Goal: Information Seeking & Learning: Learn about a topic

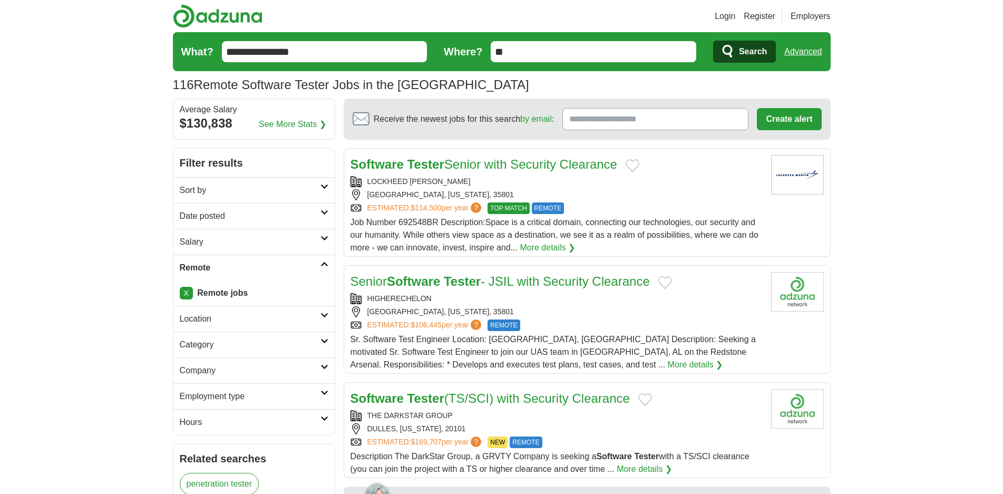
drag, startPoint x: 327, startPoint y: 52, endPoint x: 164, endPoint y: 64, distance: 162.8
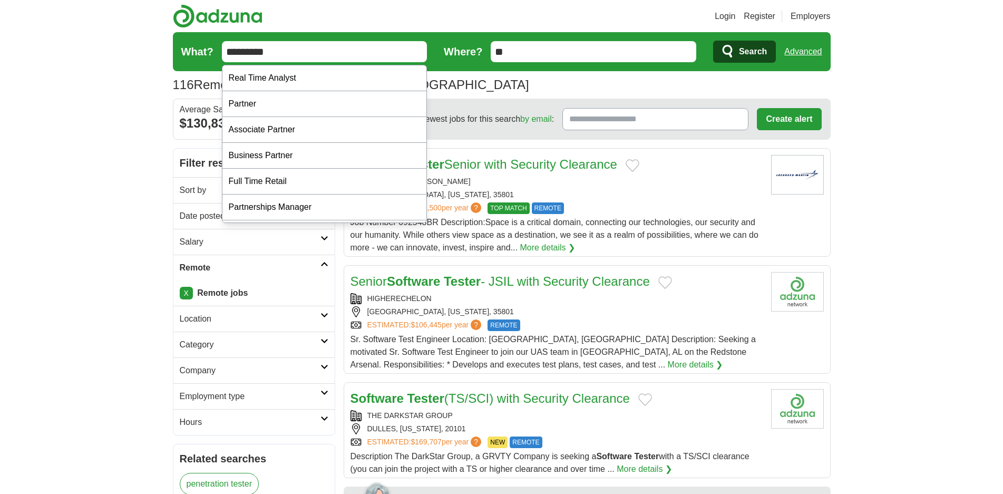
type input "*********"
click at [746, 44] on span "Search" at bounding box center [753, 51] width 28 height 21
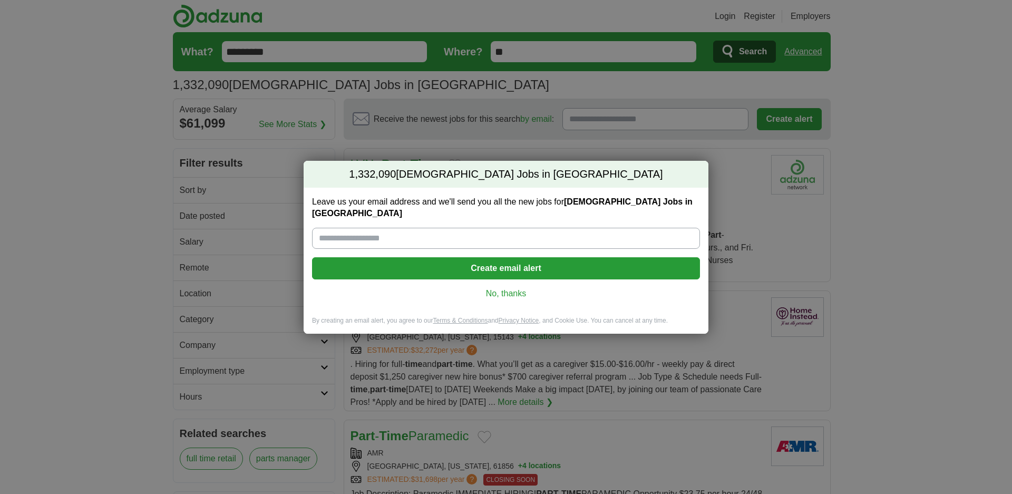
click at [510, 288] on link "No, thanks" at bounding box center [505, 294] width 371 height 12
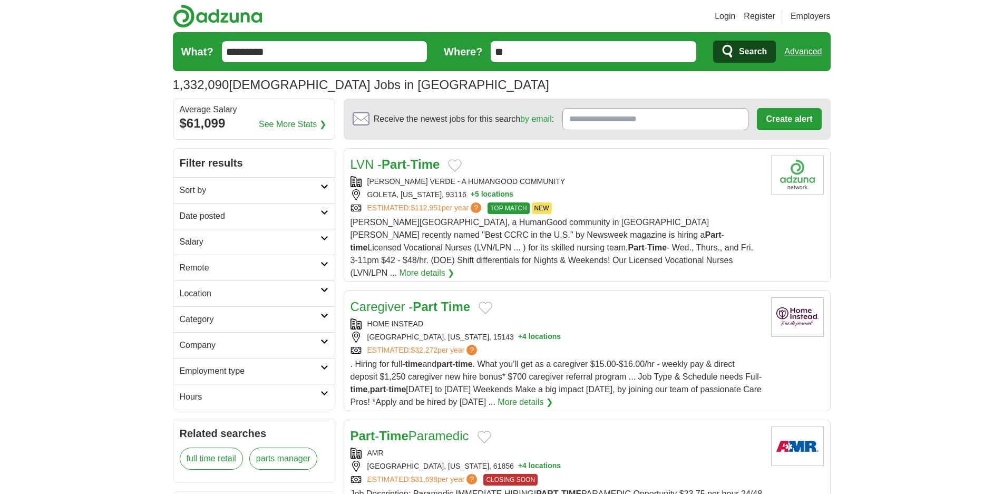
click at [323, 215] on link "Date posted" at bounding box center [253, 216] width 161 height 26
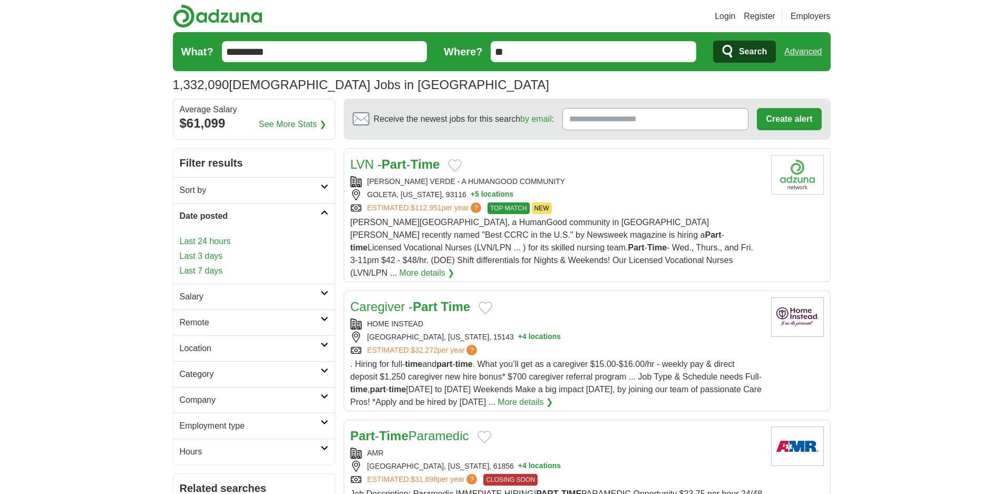
click at [213, 257] on link "Last 3 days" at bounding box center [254, 256] width 149 height 13
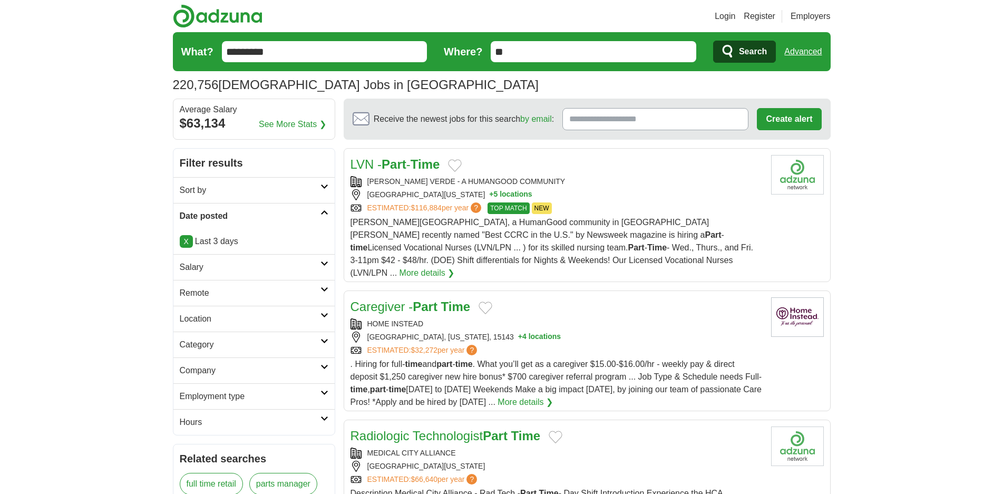
click at [320, 316] on icon at bounding box center [324, 315] width 8 height 5
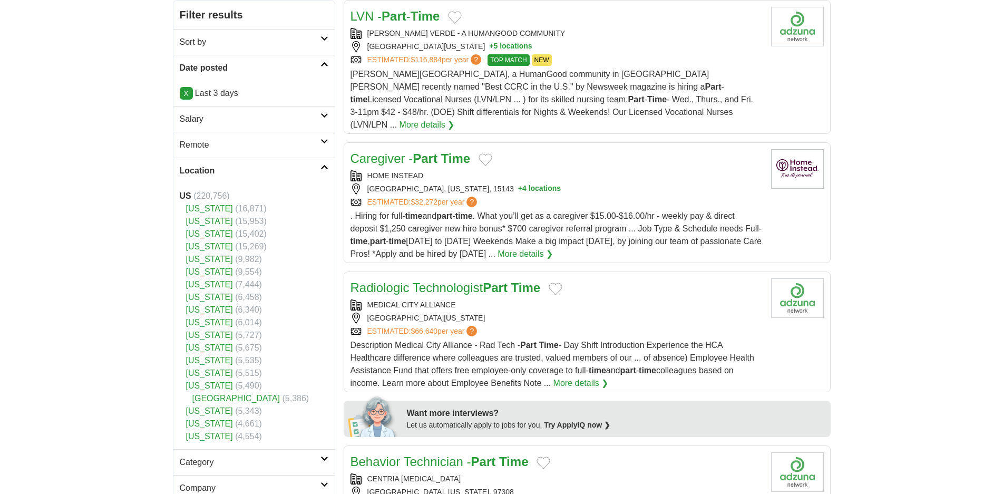
scroll to position [211, 0]
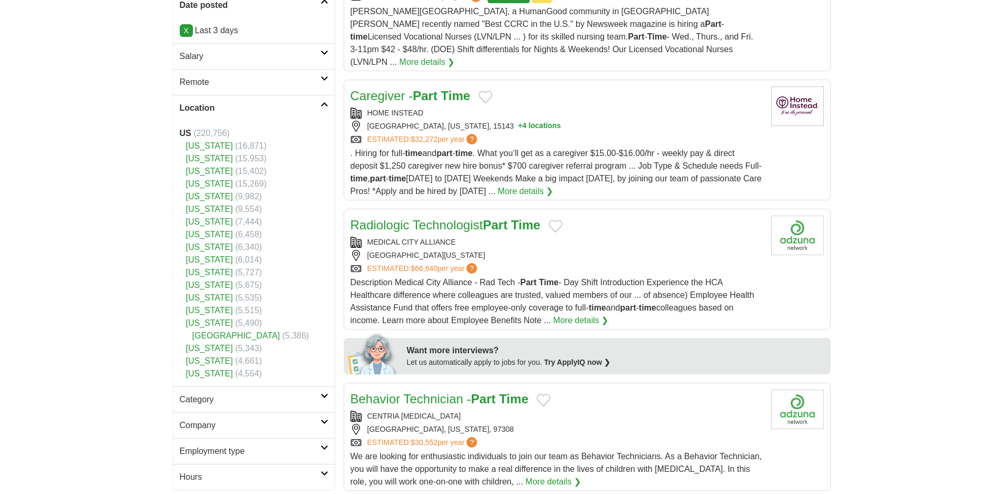
click at [228, 364] on link "[US_STATE]" at bounding box center [209, 360] width 47 height 9
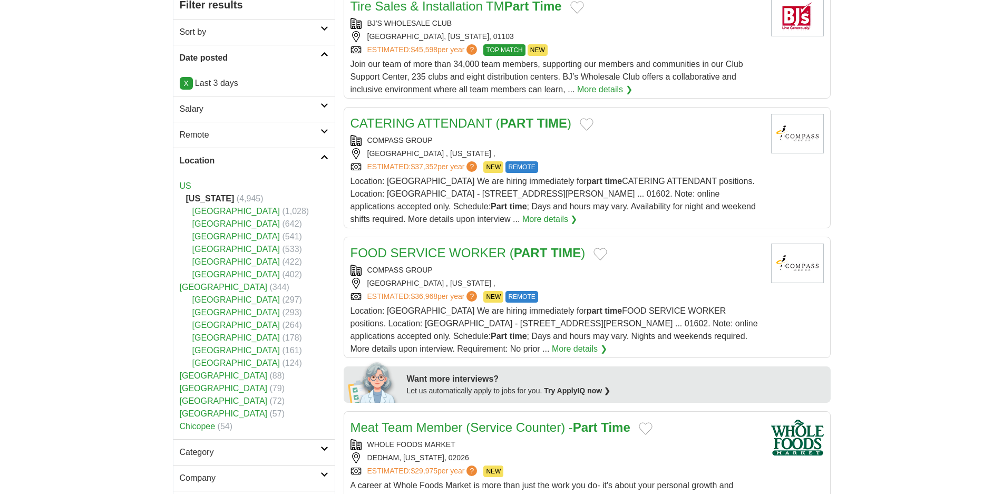
click at [189, 291] on link "[GEOGRAPHIC_DATA]" at bounding box center [224, 286] width 88 height 9
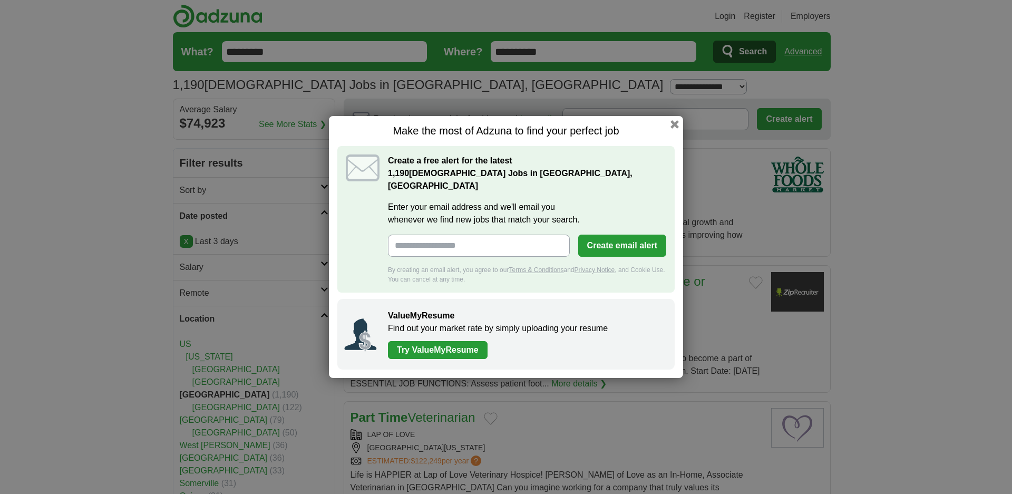
click at [681, 134] on div "Make the most of Adzuna to find your perfect job Create a free alert for the la…" at bounding box center [506, 247] width 354 height 262
click at [674, 130] on button "button" at bounding box center [675, 125] width 12 height 12
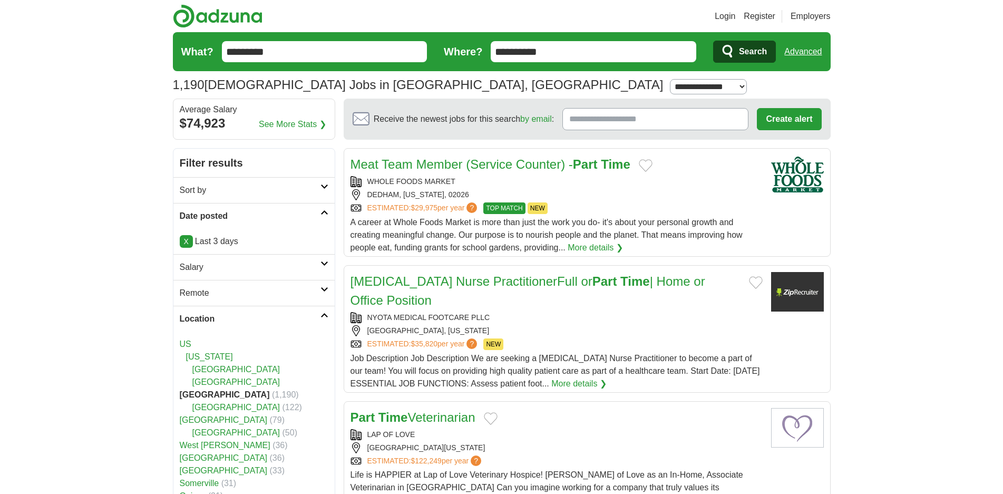
click at [670, 89] on select "**********" at bounding box center [708, 86] width 77 height 15
select select "*"
click at [670, 79] on select "**********" at bounding box center [708, 86] width 77 height 15
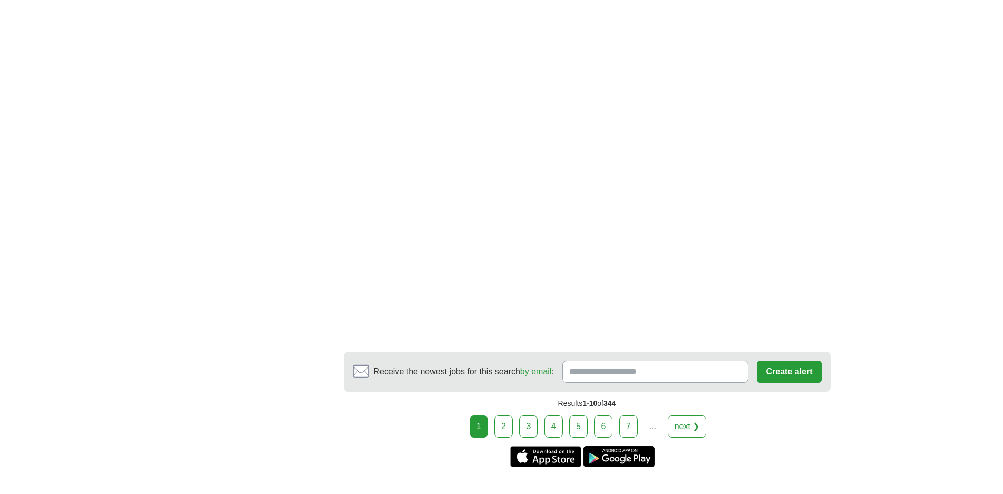
scroll to position [1907, 0]
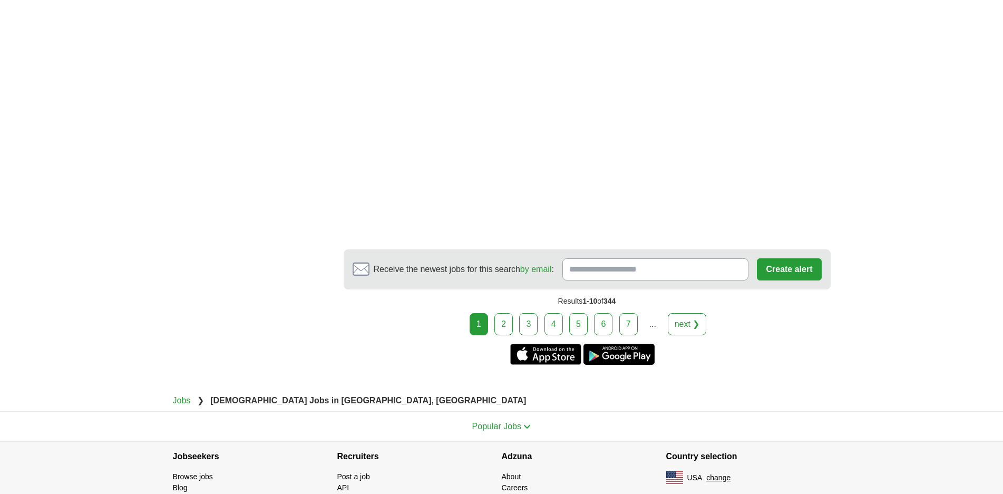
click at [510, 331] on link "2" at bounding box center [503, 324] width 18 height 22
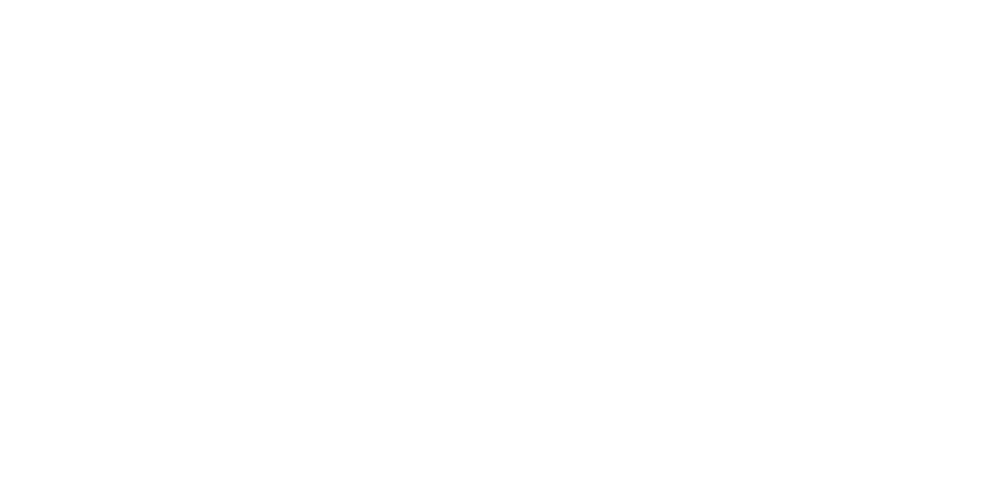
scroll to position [1634, 0]
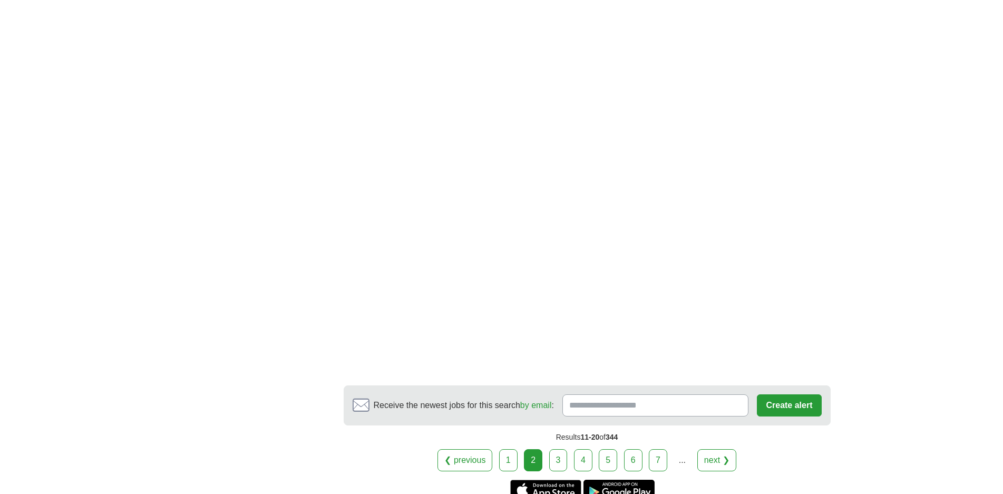
drag, startPoint x: 559, startPoint y: 441, endPoint x: 565, endPoint y: 434, distance: 10.1
click at [559, 449] on link "3" at bounding box center [558, 460] width 18 height 22
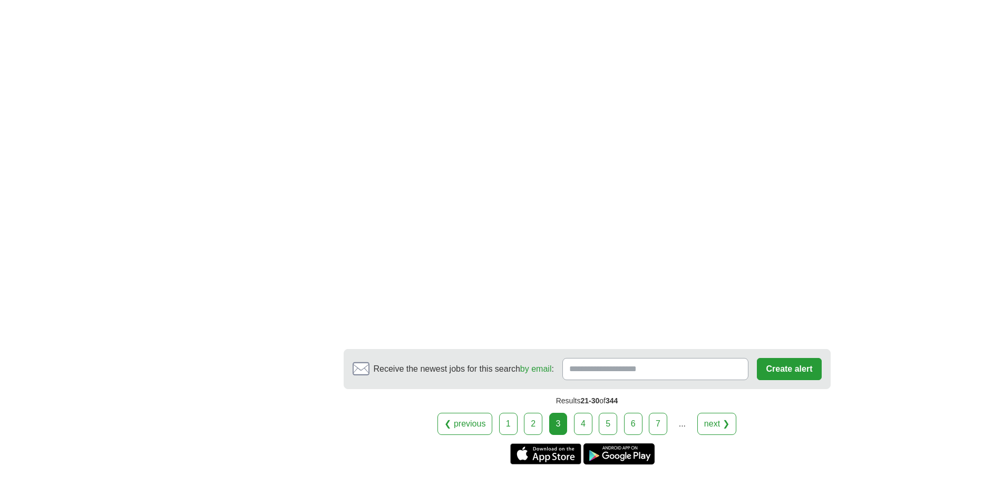
scroll to position [1634, 0]
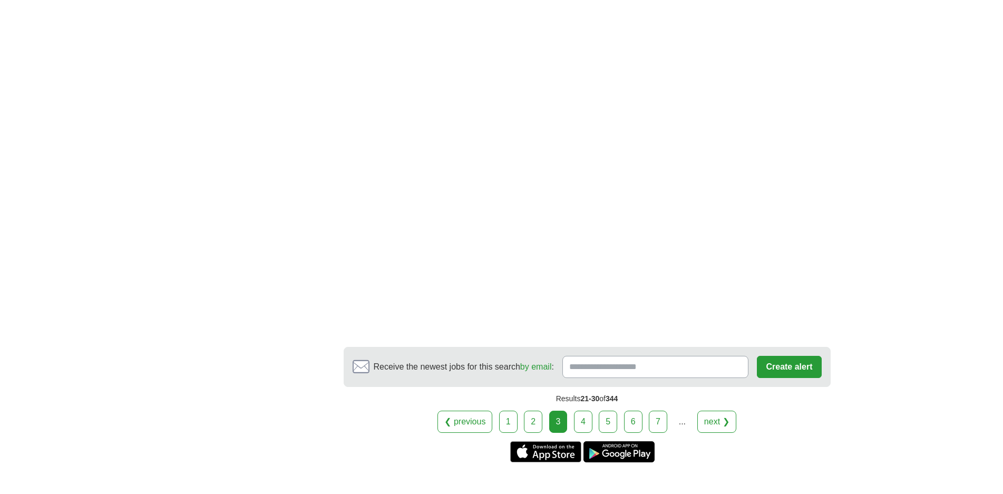
click at [586, 423] on link "4" at bounding box center [583, 422] width 18 height 22
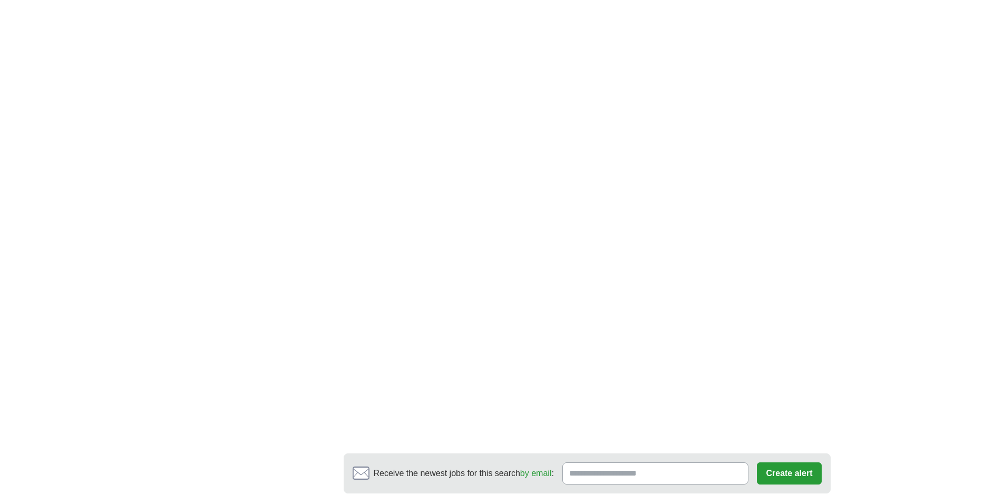
scroll to position [1581, 0]
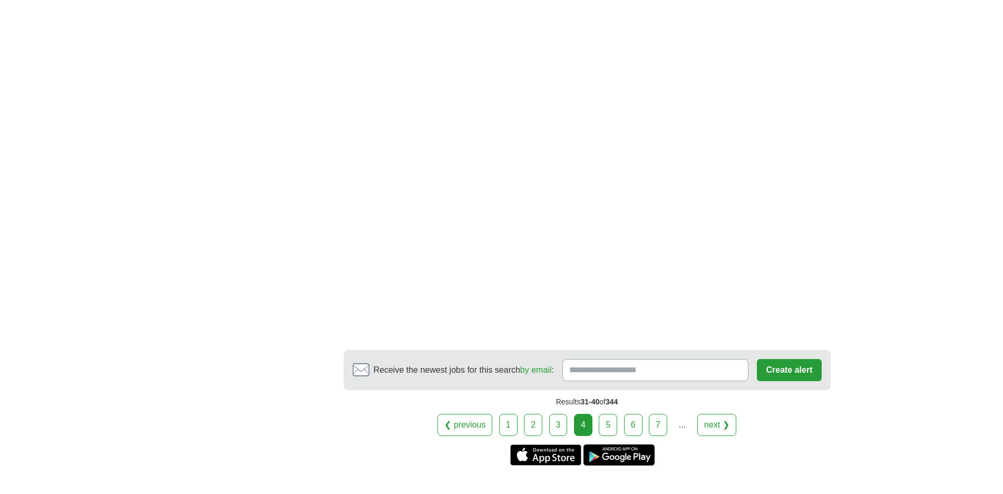
click at [603, 416] on link "5" at bounding box center [608, 425] width 18 height 22
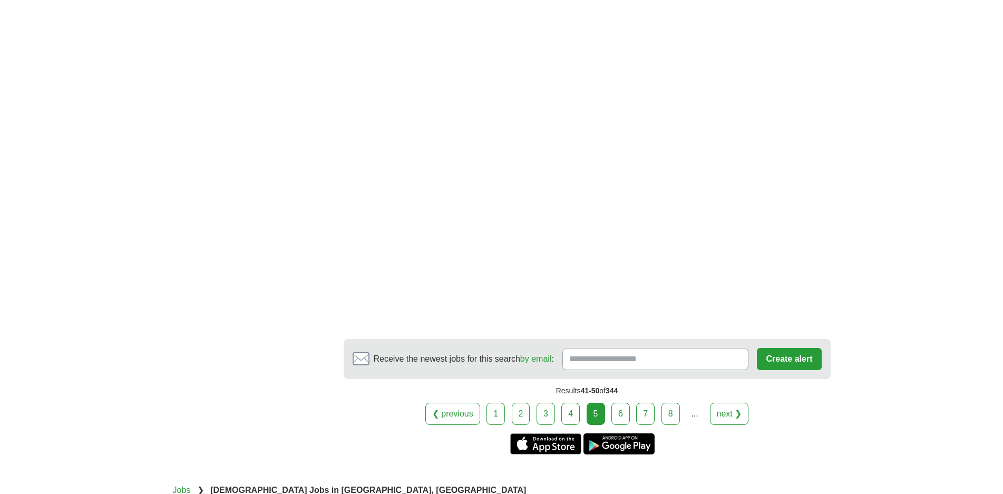
scroll to position [1845, 0]
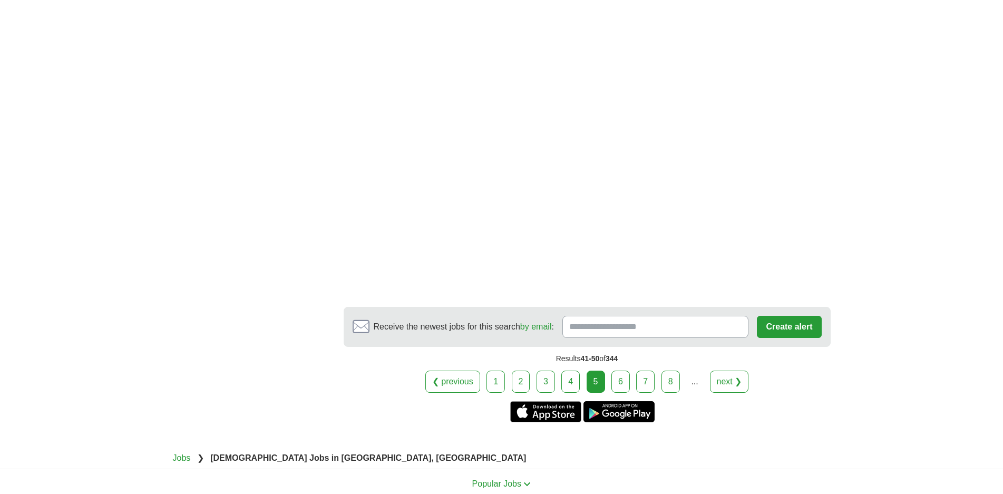
click at [615, 370] on link "6" at bounding box center [620, 381] width 18 height 22
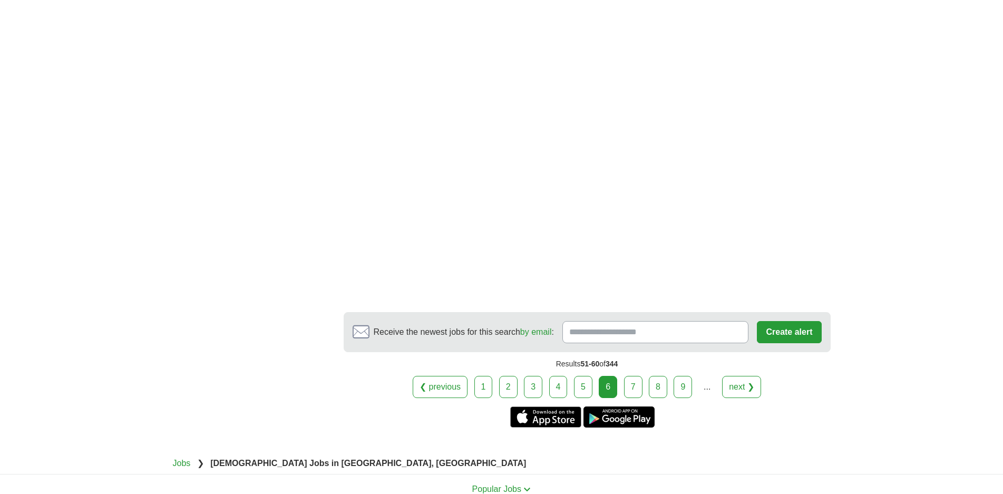
scroll to position [1792, 0]
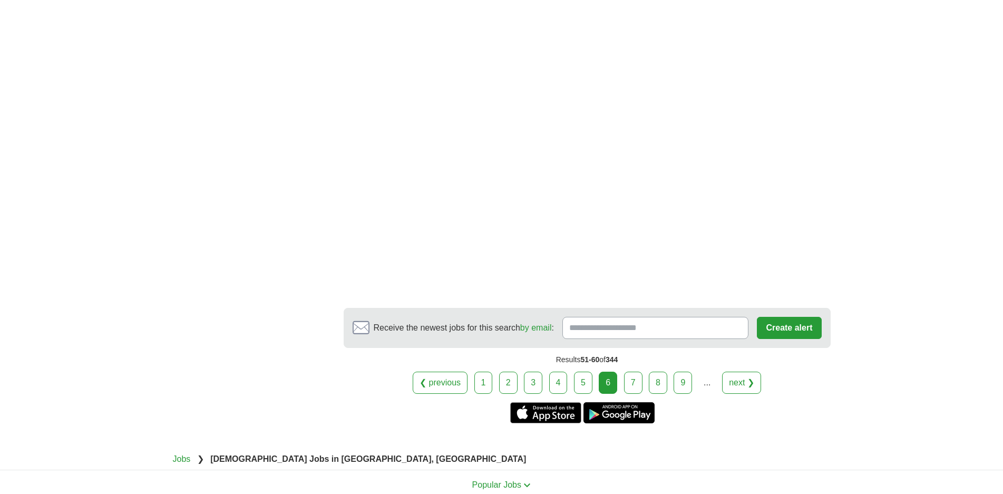
click at [638, 372] on link "7" at bounding box center [633, 383] width 18 height 22
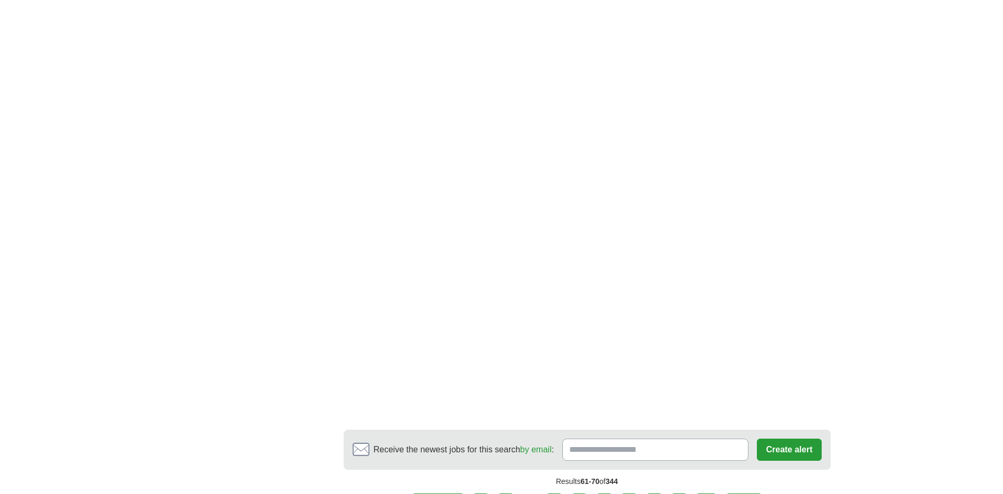
scroll to position [1845, 0]
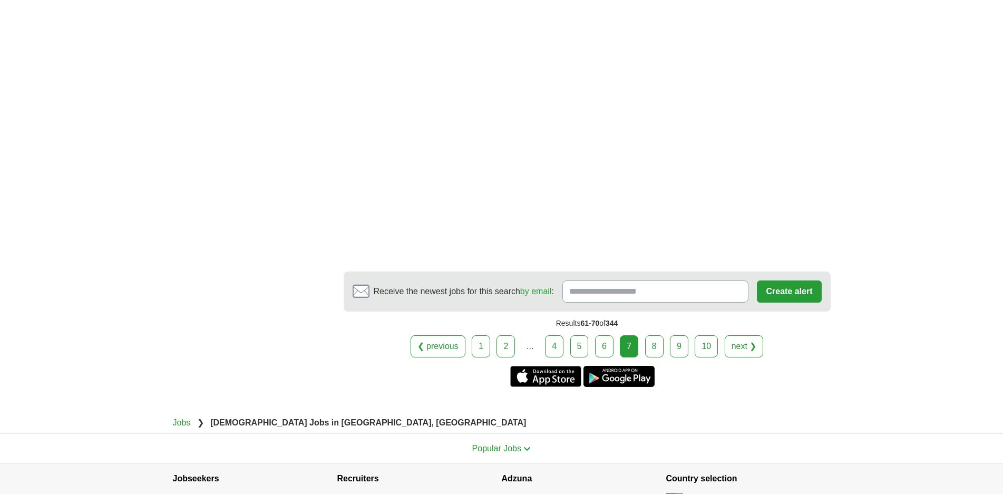
click at [658, 335] on link "8" at bounding box center [654, 346] width 18 height 22
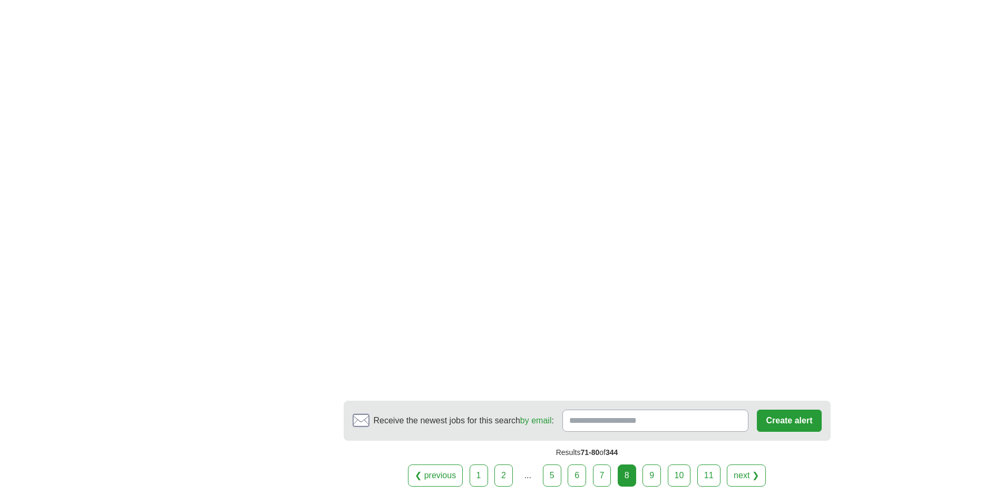
scroll to position [2003, 0]
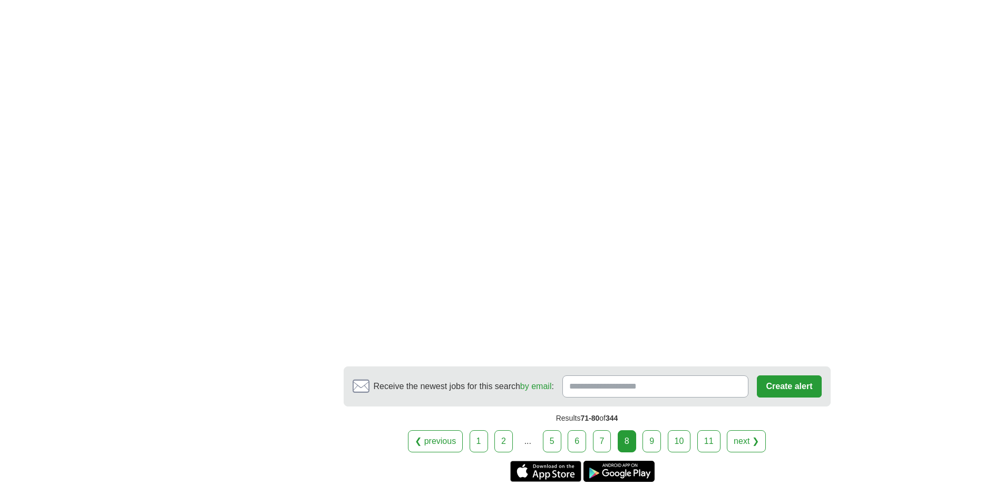
click at [649, 430] on link "9" at bounding box center [651, 441] width 18 height 22
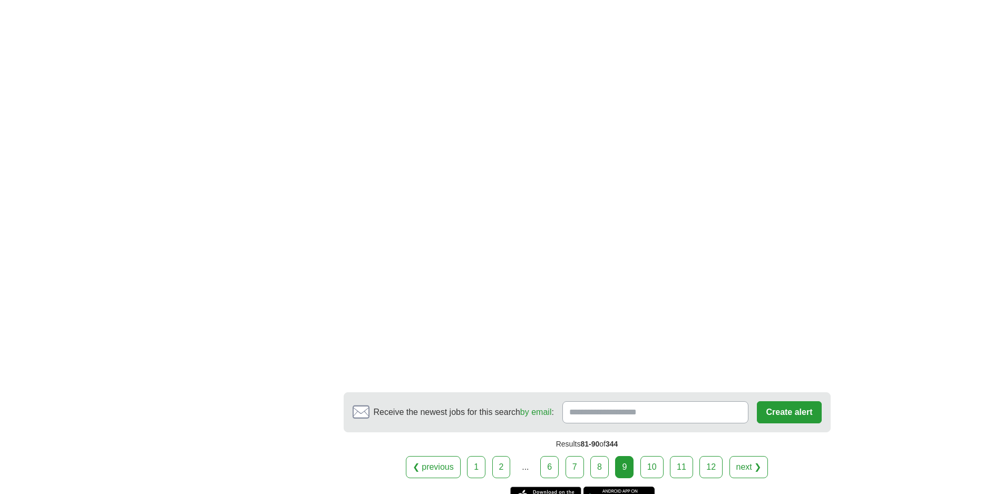
scroll to position [1950, 0]
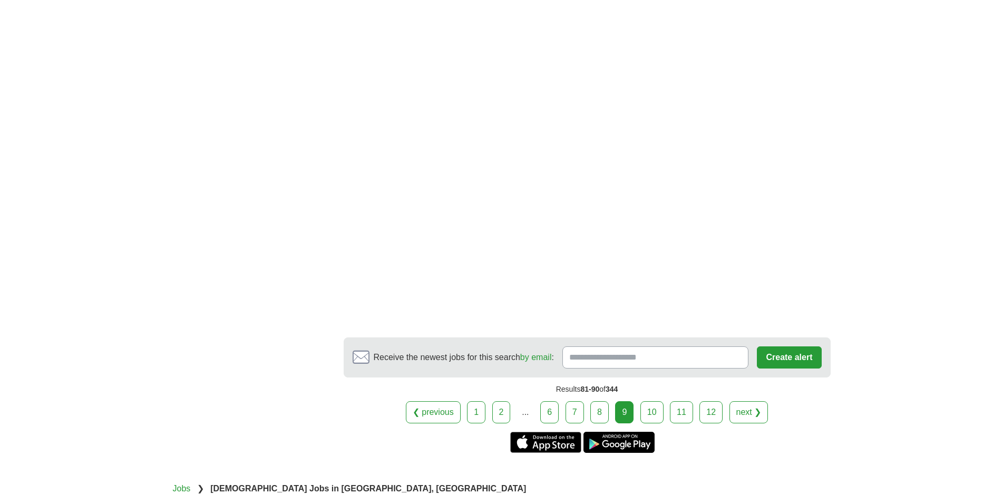
click at [650, 401] on link "10" at bounding box center [651, 412] width 23 height 22
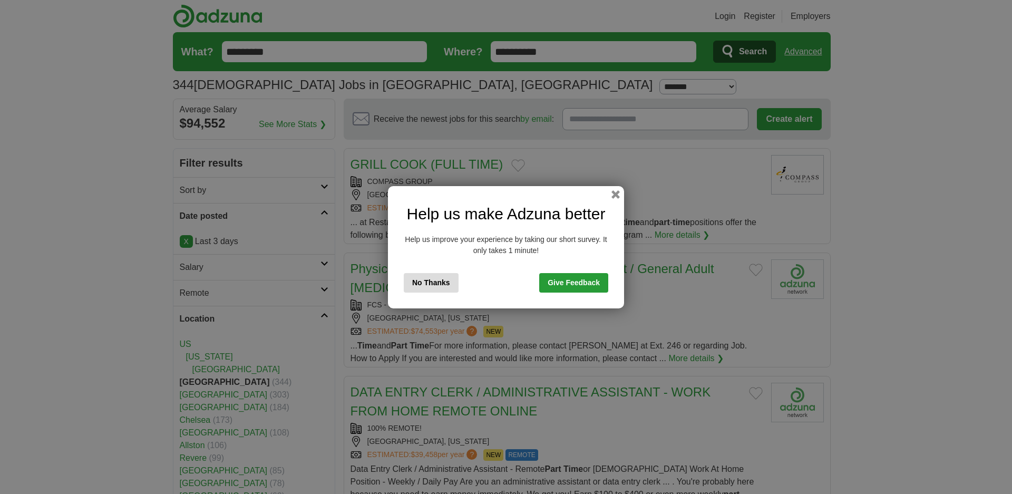
click at [442, 277] on button "No Thanks" at bounding box center [431, 282] width 55 height 19
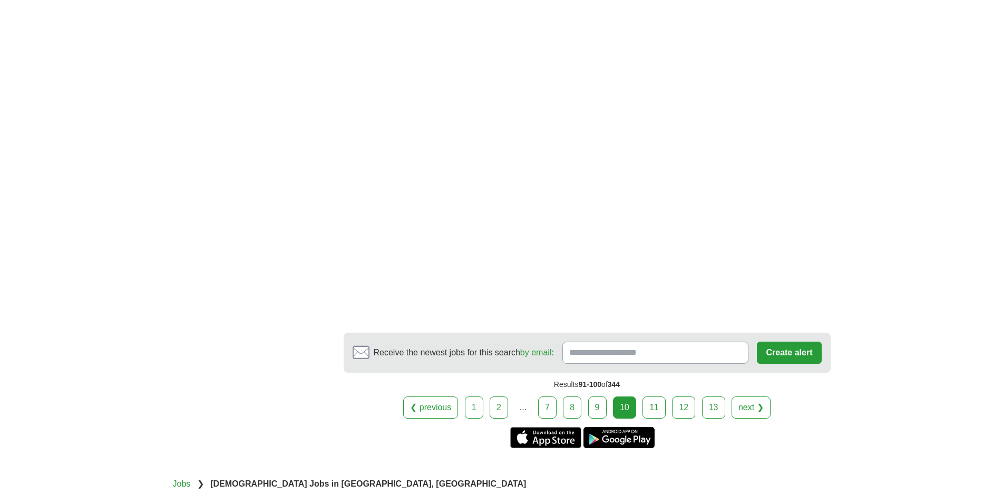
scroll to position [1845, 0]
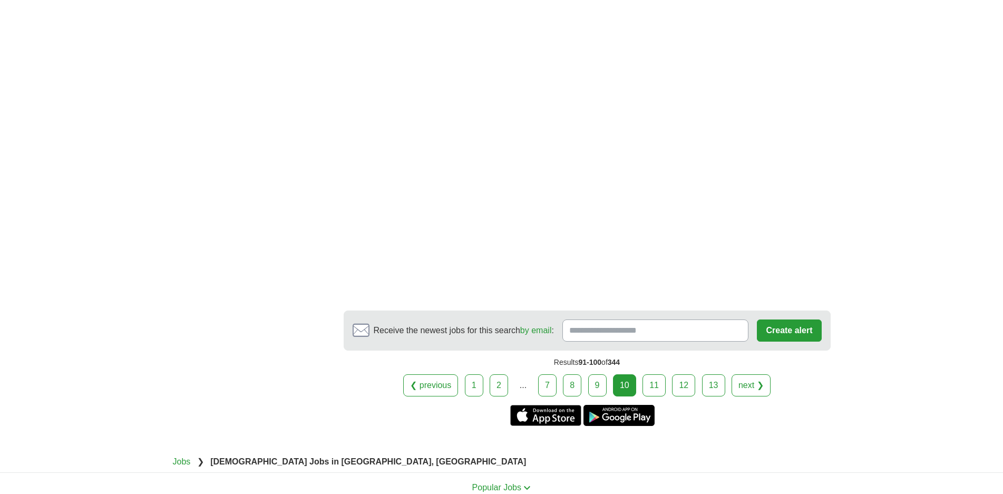
click at [646, 374] on link "11" at bounding box center [653, 385] width 23 height 22
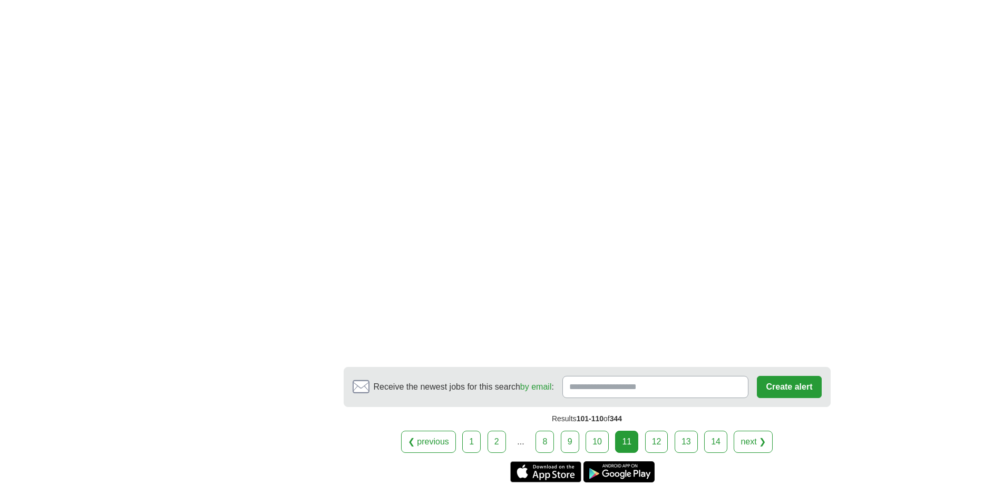
scroll to position [2055, 0]
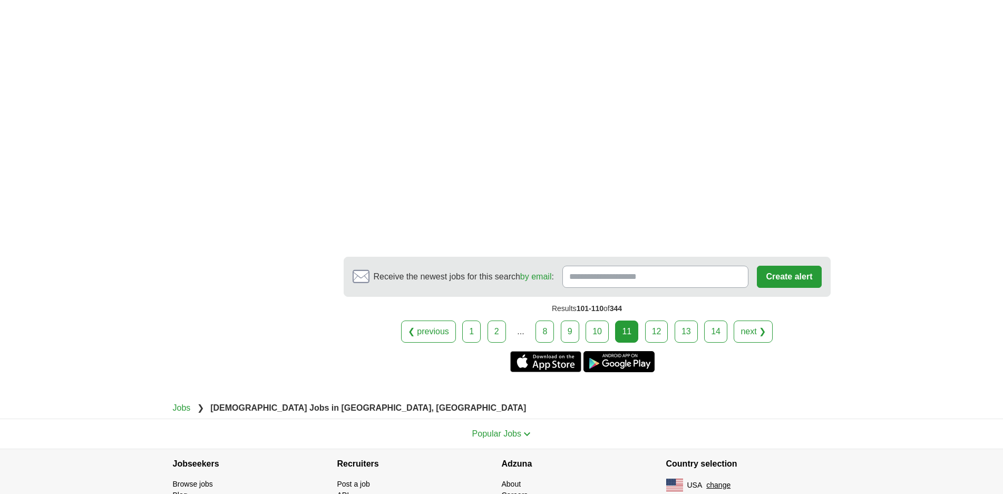
click at [655, 334] on link "12" at bounding box center [656, 331] width 23 height 22
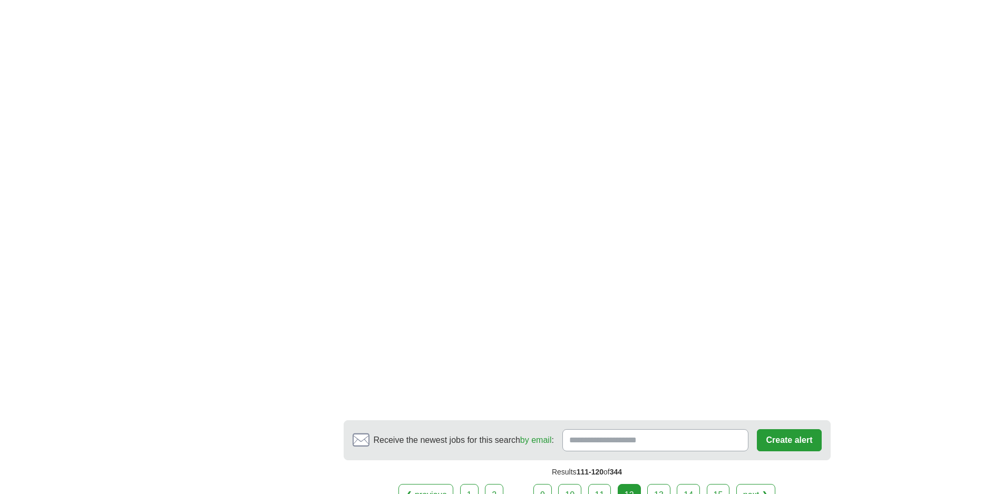
scroll to position [1950, 0]
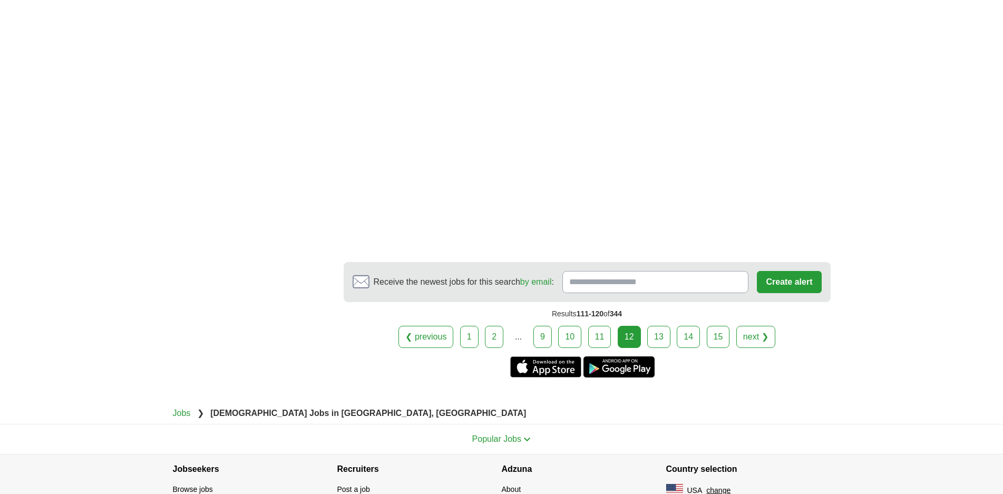
click at [661, 326] on link "13" at bounding box center [658, 337] width 23 height 22
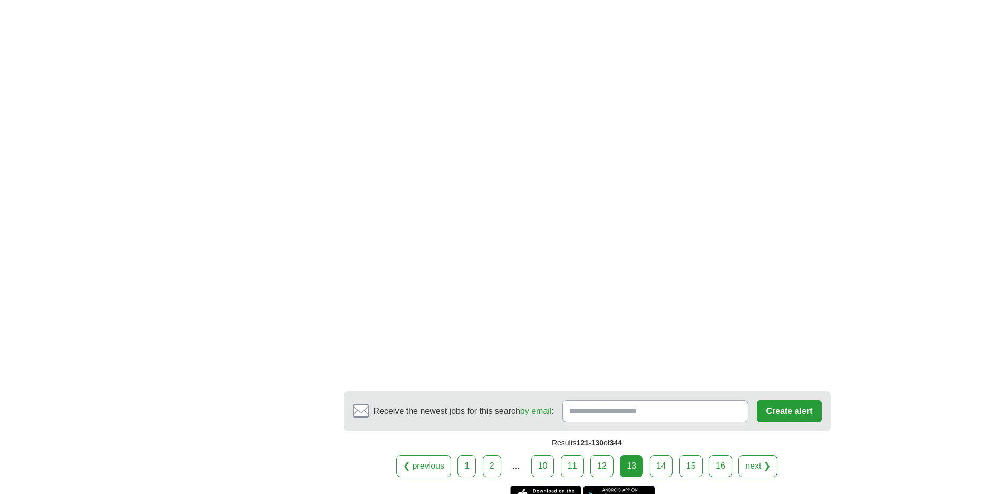
scroll to position [1686, 0]
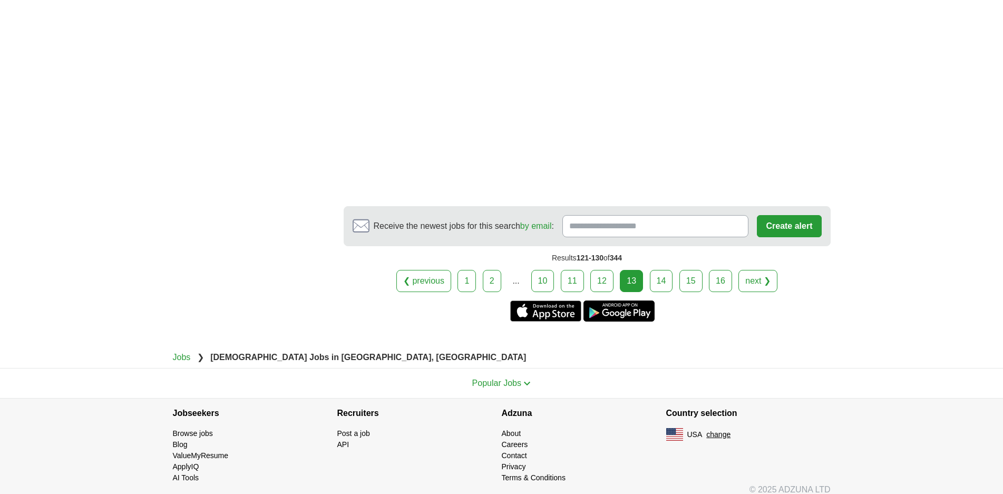
drag, startPoint x: 659, startPoint y: 281, endPoint x: 665, endPoint y: 297, distance: 17.3
click at [659, 281] on link "14" at bounding box center [661, 281] width 23 height 22
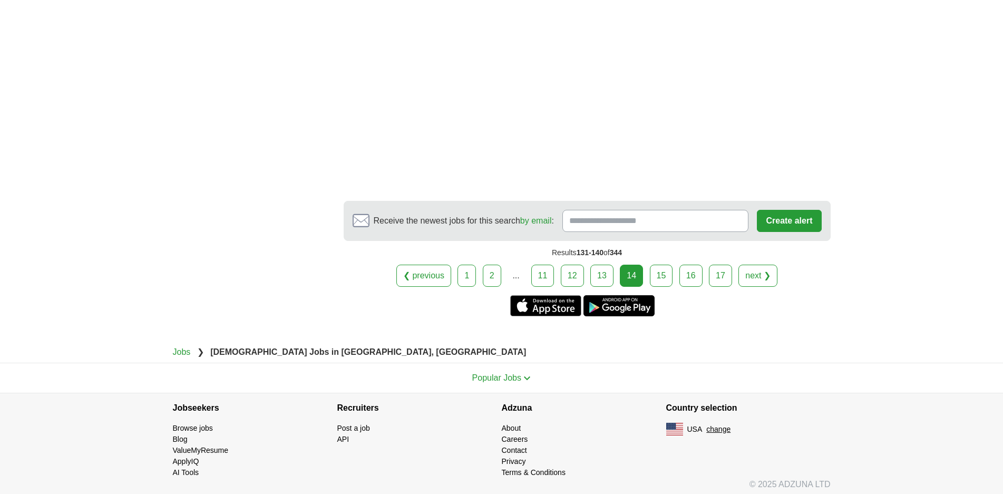
scroll to position [1798, 0]
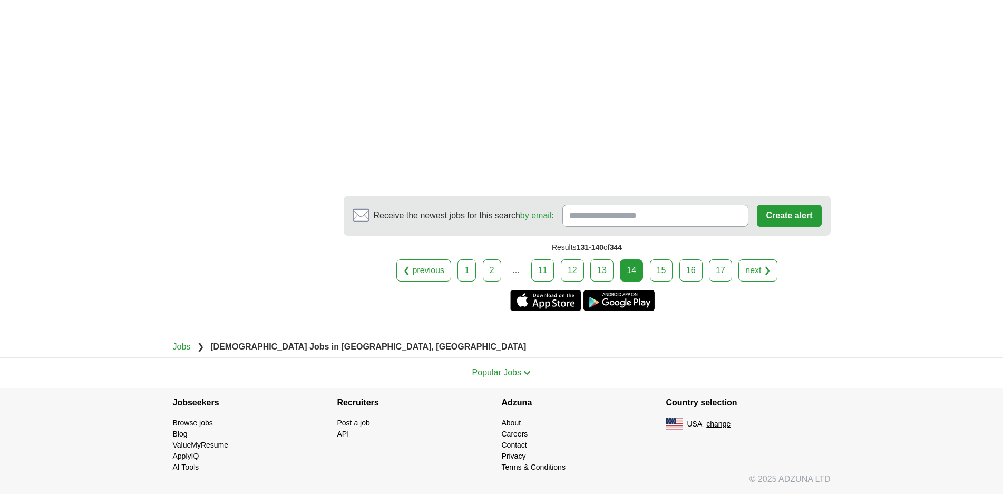
click at [666, 262] on link "15" at bounding box center [661, 270] width 23 height 22
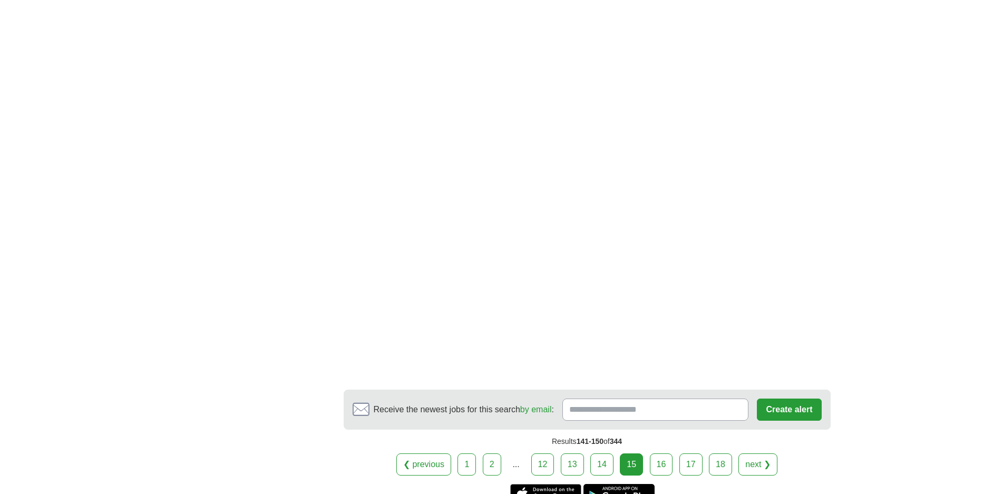
scroll to position [1581, 0]
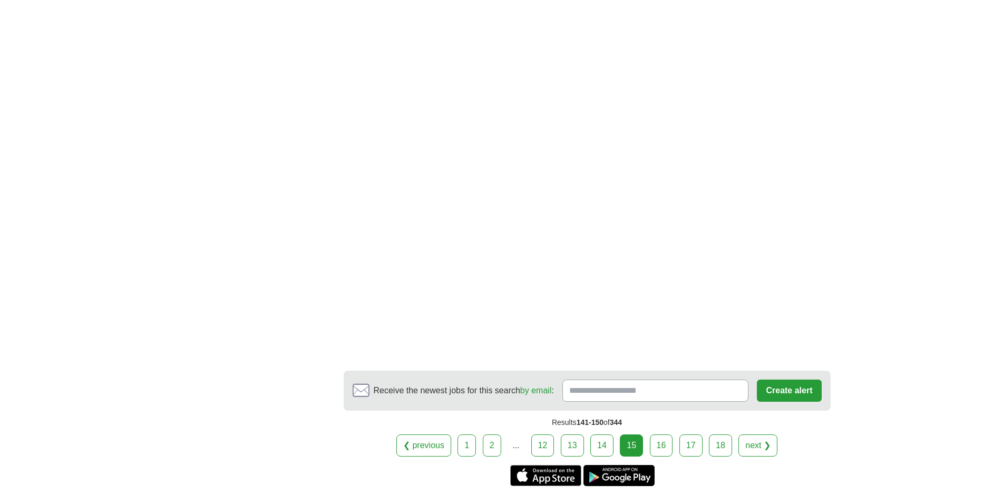
click at [656, 434] on link "16" at bounding box center [661, 445] width 23 height 22
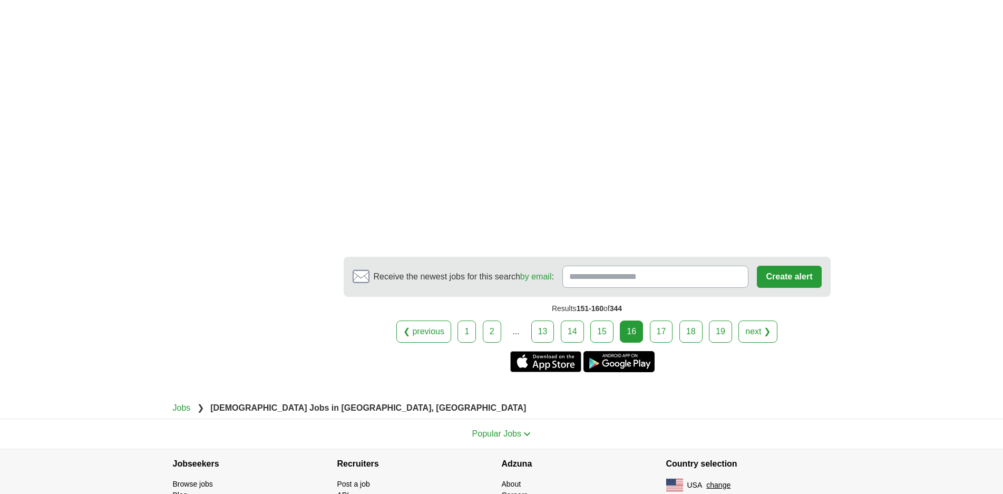
scroll to position [1845, 0]
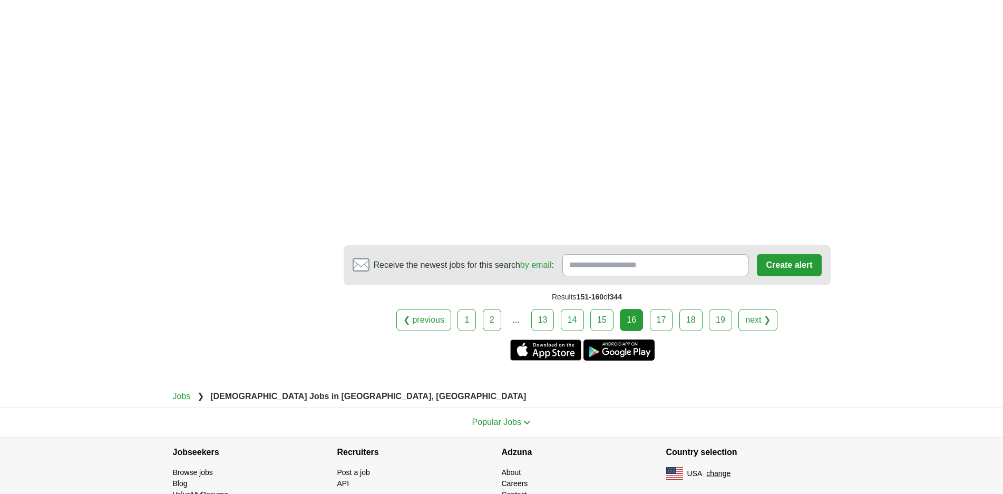
click at [665, 309] on link "17" at bounding box center [661, 320] width 23 height 22
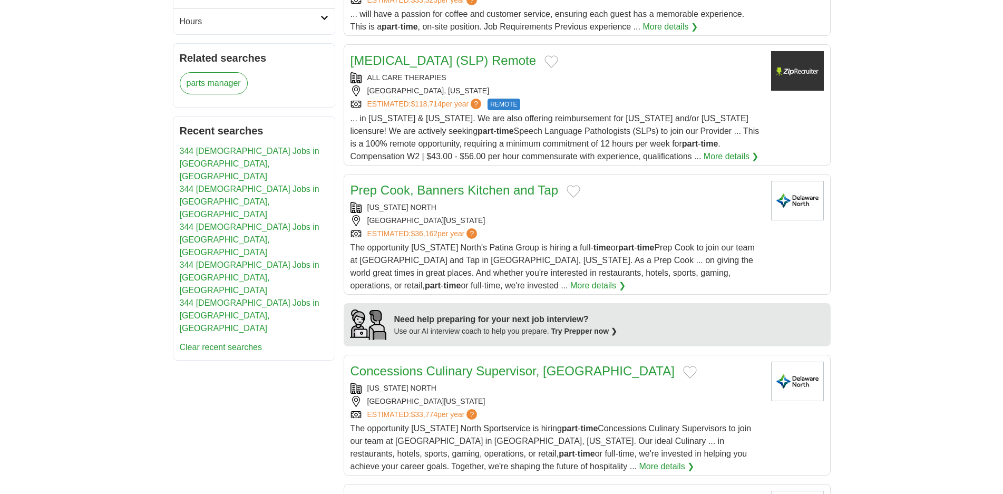
scroll to position [685, 0]
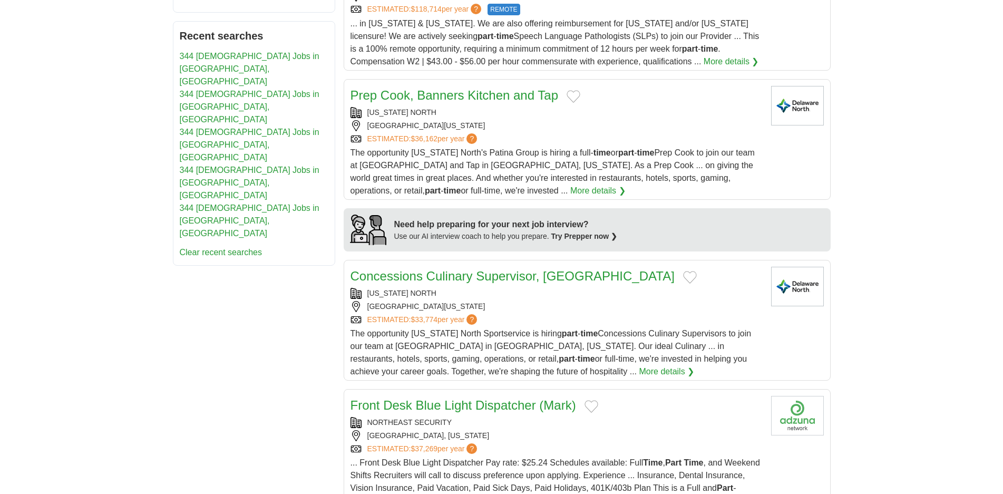
click at [968, 232] on body "Login Register Employers 344 [DEMOGRAPHIC_DATA] Jobs in [GEOGRAPHIC_DATA], [GEO…" at bounding box center [501, 474] width 1003 height 2319
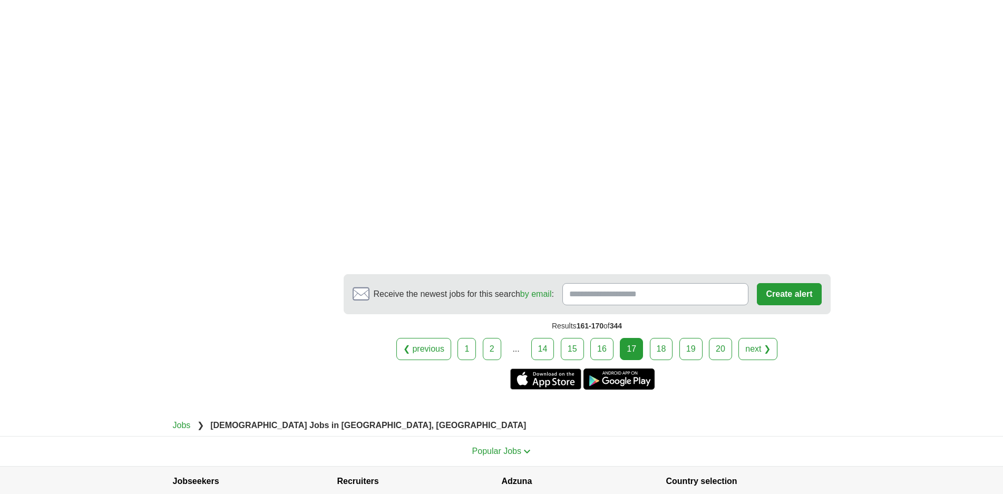
scroll to position [1749, 0]
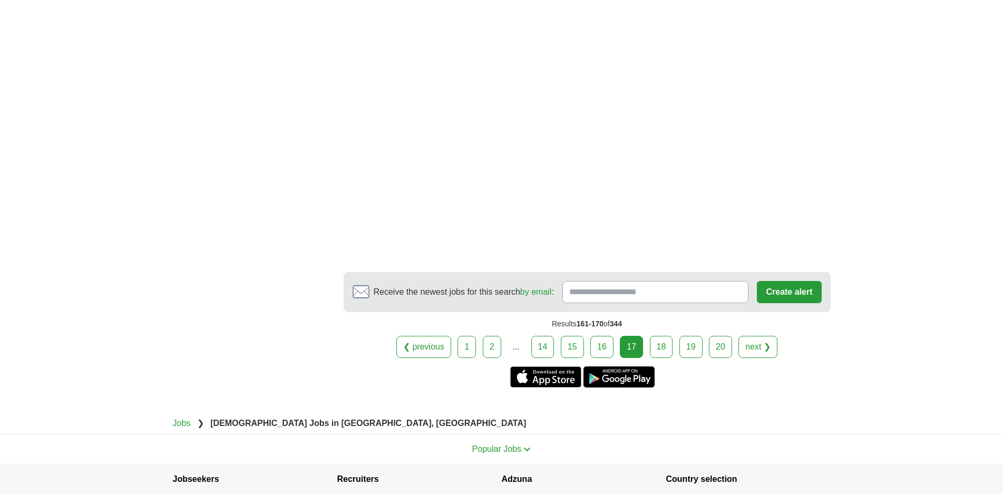
click at [658, 358] on link "18" at bounding box center [661, 347] width 23 height 22
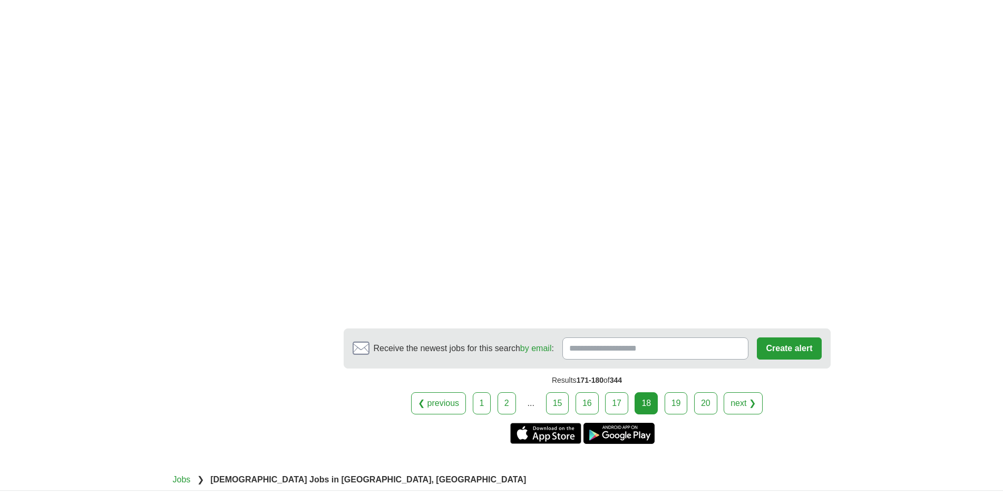
scroll to position [1686, 0]
click at [668, 392] on link "19" at bounding box center [676, 403] width 23 height 22
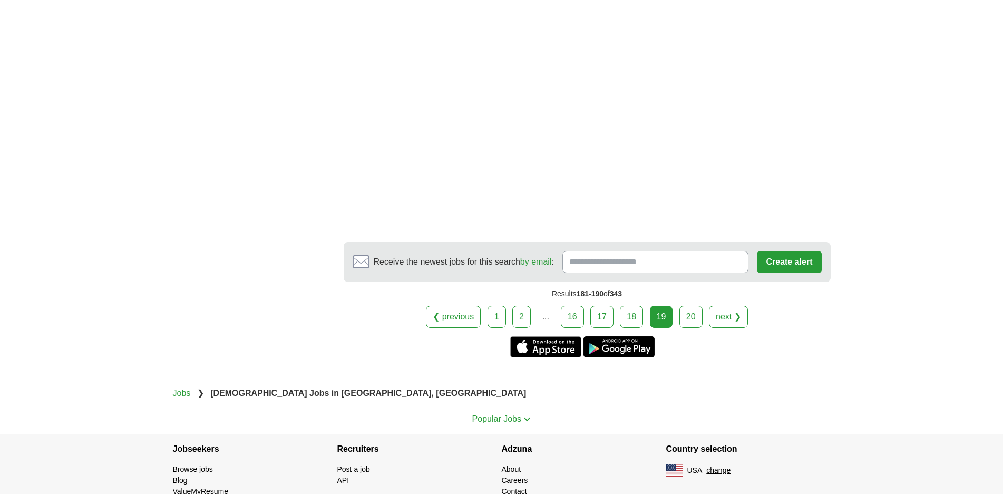
scroll to position [1792, 0]
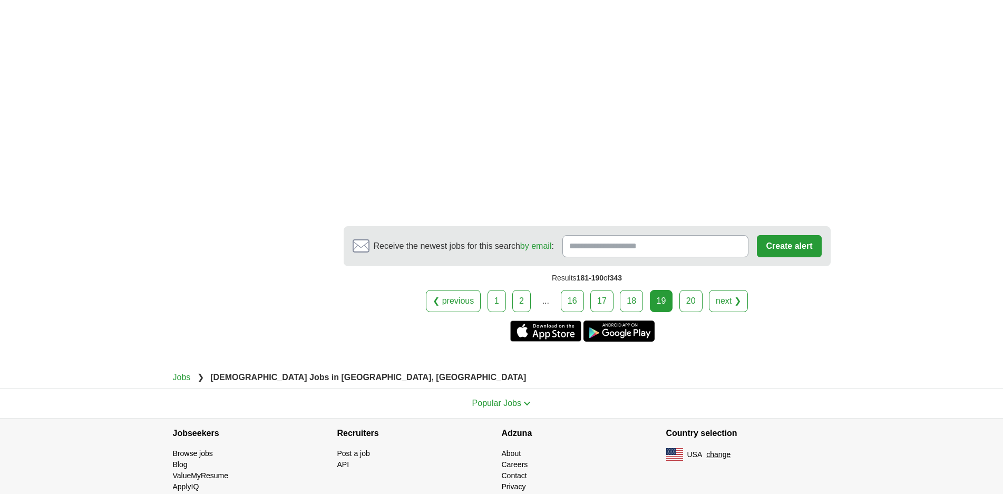
click at [694, 291] on link "20" at bounding box center [690, 301] width 23 height 22
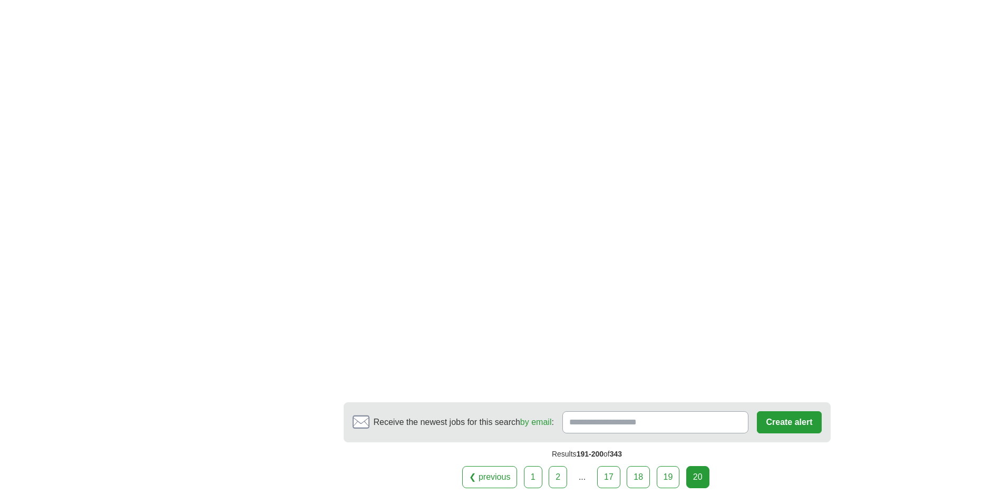
scroll to position [1528, 0]
